Goal: Task Accomplishment & Management: Complete application form

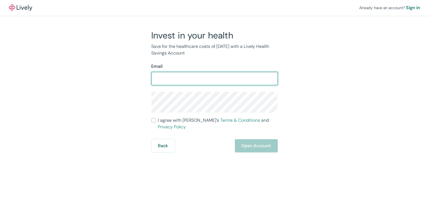
click at [217, 79] on input "Email" at bounding box center [215, 78] width 126 height 11
type input "brysonsantiago21@gmail.com"
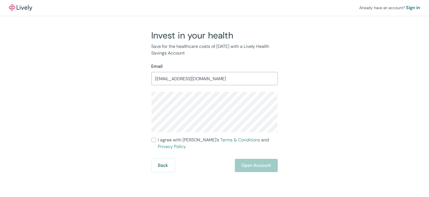
click at [153, 139] on input "I agree with Lively’s Terms & Conditions and Privacy Policy" at bounding box center [154, 140] width 4 height 4
checkbox input "true"
click at [255, 161] on button "Open Account" at bounding box center [256, 165] width 43 height 13
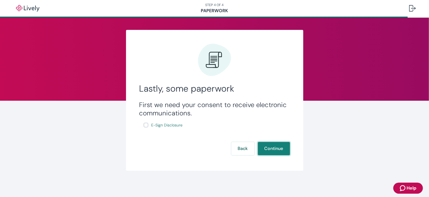
click at [274, 150] on button "Continue" at bounding box center [274, 148] width 32 height 13
click at [144, 127] on input "E-Sign Disclosure" at bounding box center [146, 125] width 4 height 4
checkbox input "true"
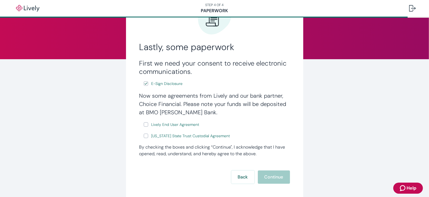
scroll to position [55, 0]
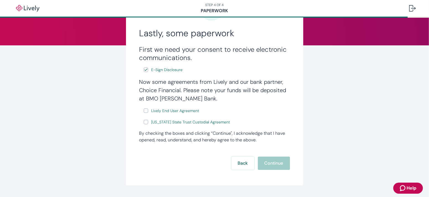
click at [144, 111] on input "Lively End User Agreement" at bounding box center [146, 111] width 4 height 4
checkbox input "true"
click at [144, 122] on input "Wyoming State Trust Custodial Agreement" at bounding box center [146, 122] width 4 height 4
checkbox input "true"
click at [265, 163] on button "Continue" at bounding box center [274, 163] width 32 height 13
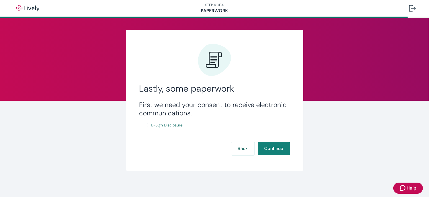
click at [144, 124] on input "E-Sign Disclosure" at bounding box center [146, 125] width 4 height 4
checkbox input "true"
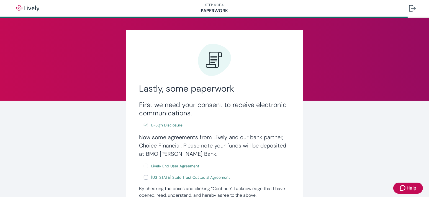
click at [144, 166] on input "Lively End User Agreement" at bounding box center [146, 166] width 4 height 4
checkbox input "true"
click at [144, 177] on input "[US_STATE] State Trust Custodial Agreement" at bounding box center [146, 177] width 4 height 4
checkbox input "true"
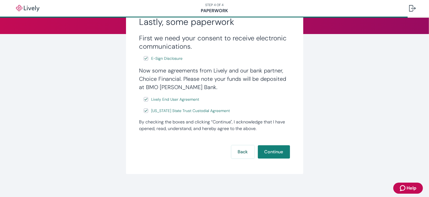
scroll to position [70, 0]
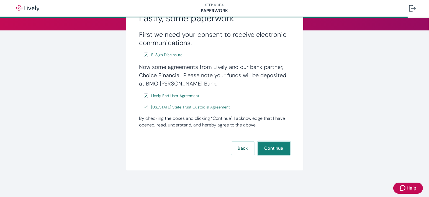
click at [266, 145] on button "Continue" at bounding box center [274, 148] width 32 height 13
